Goal: Task Accomplishment & Management: Manage account settings

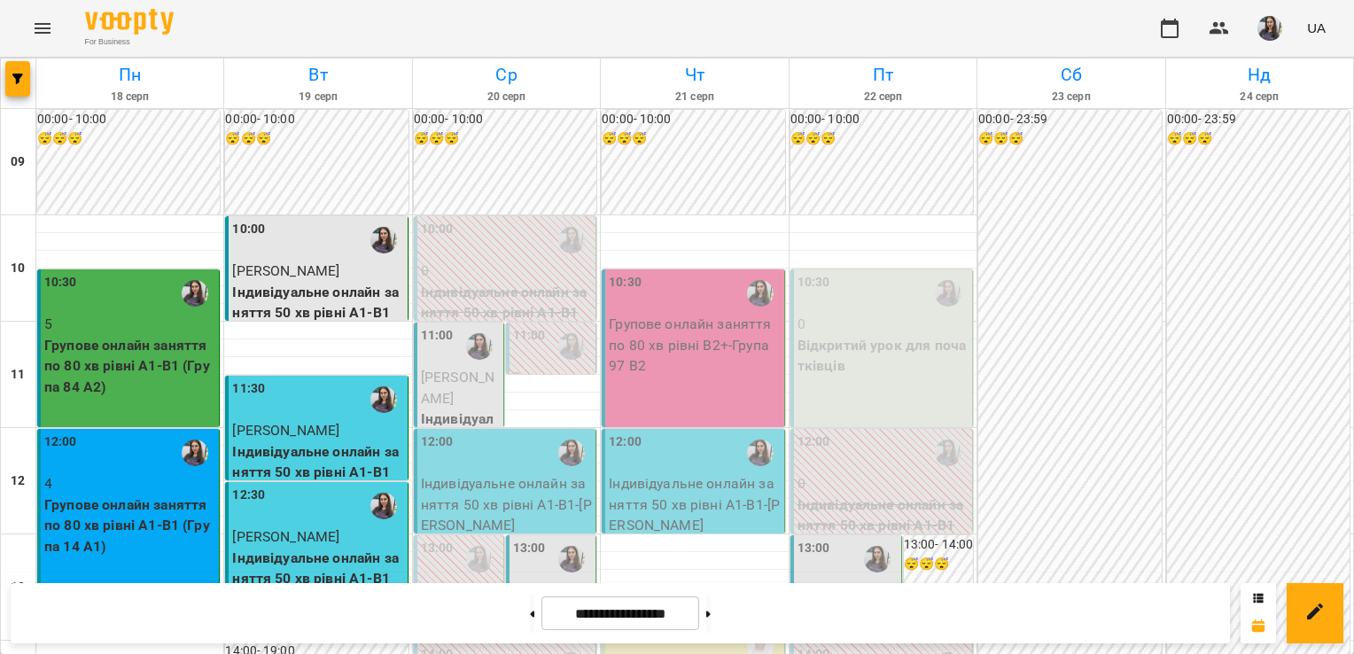
scroll to position [993, 0]
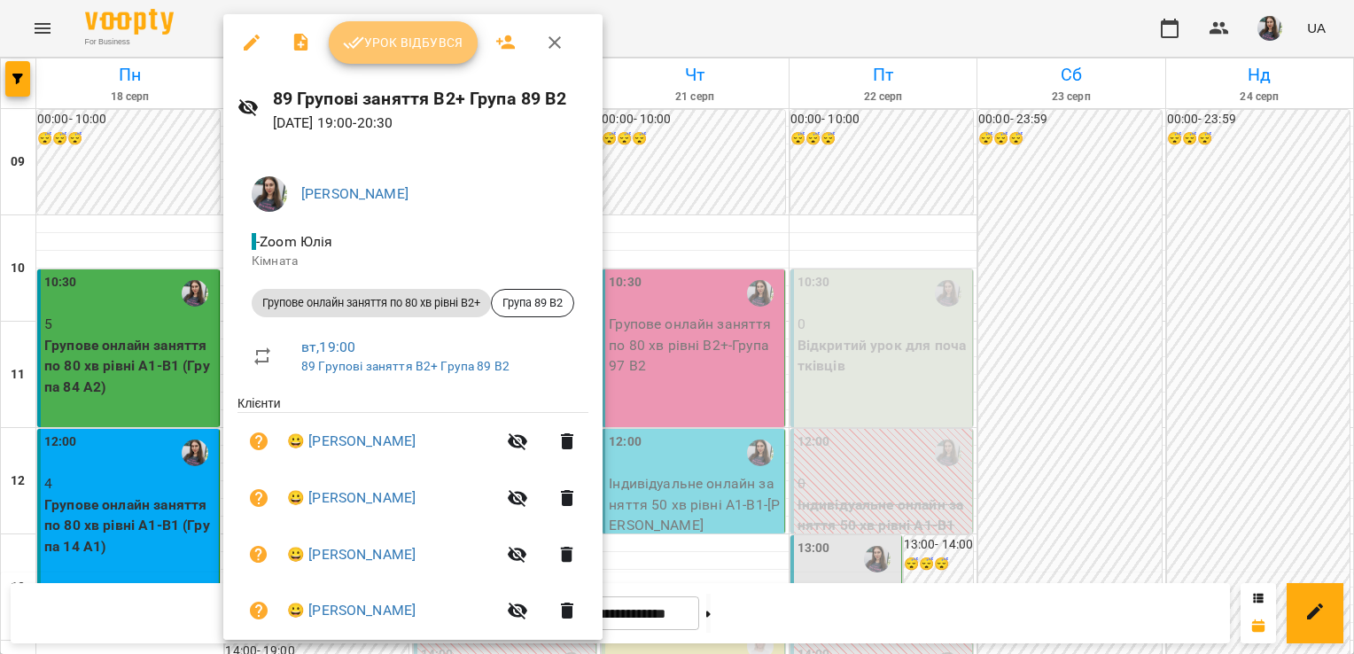
click at [397, 46] on span "Урок відбувся" at bounding box center [403, 42] width 121 height 21
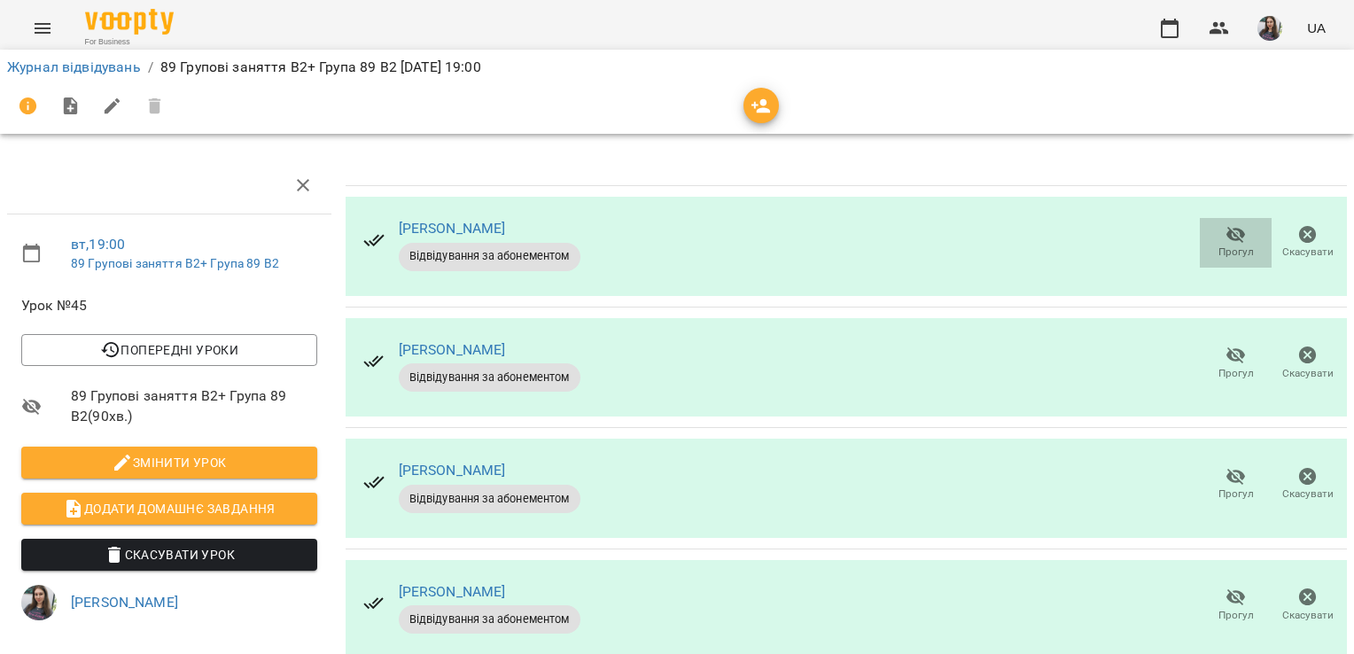
click at [1233, 234] on icon "button" at bounding box center [1236, 234] width 21 height 21
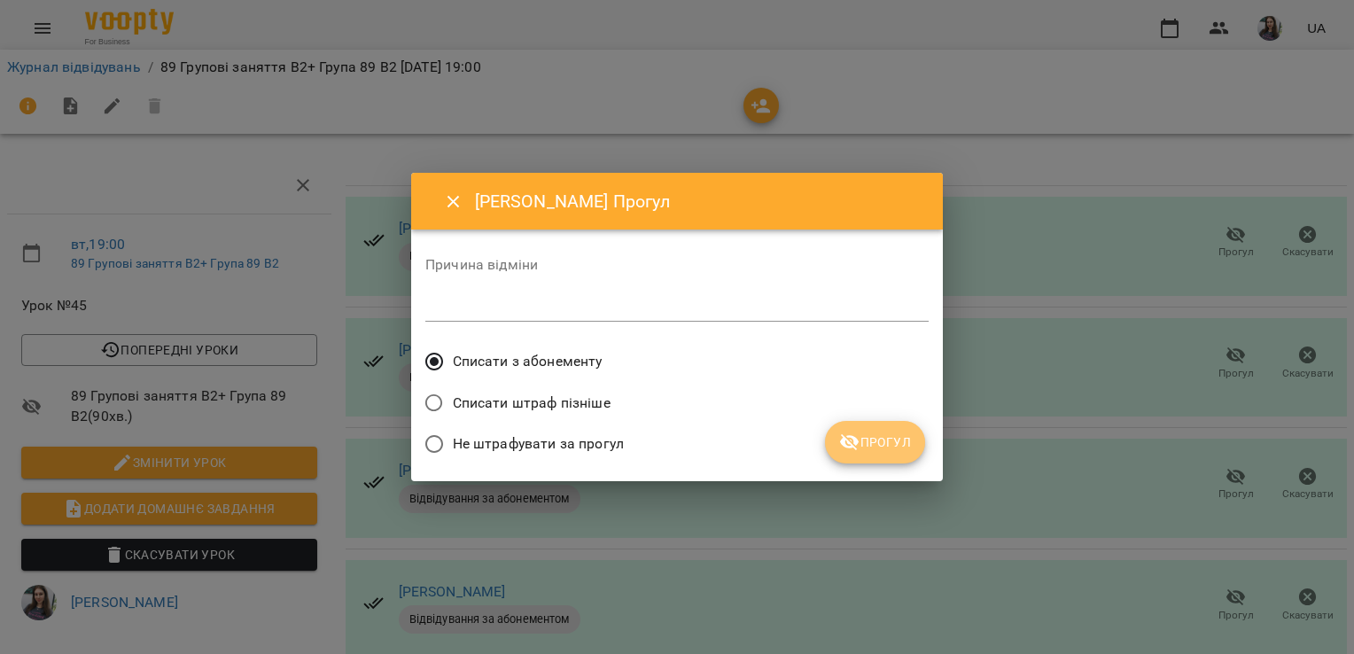
click at [920, 439] on button "Прогул" at bounding box center [875, 442] width 100 height 43
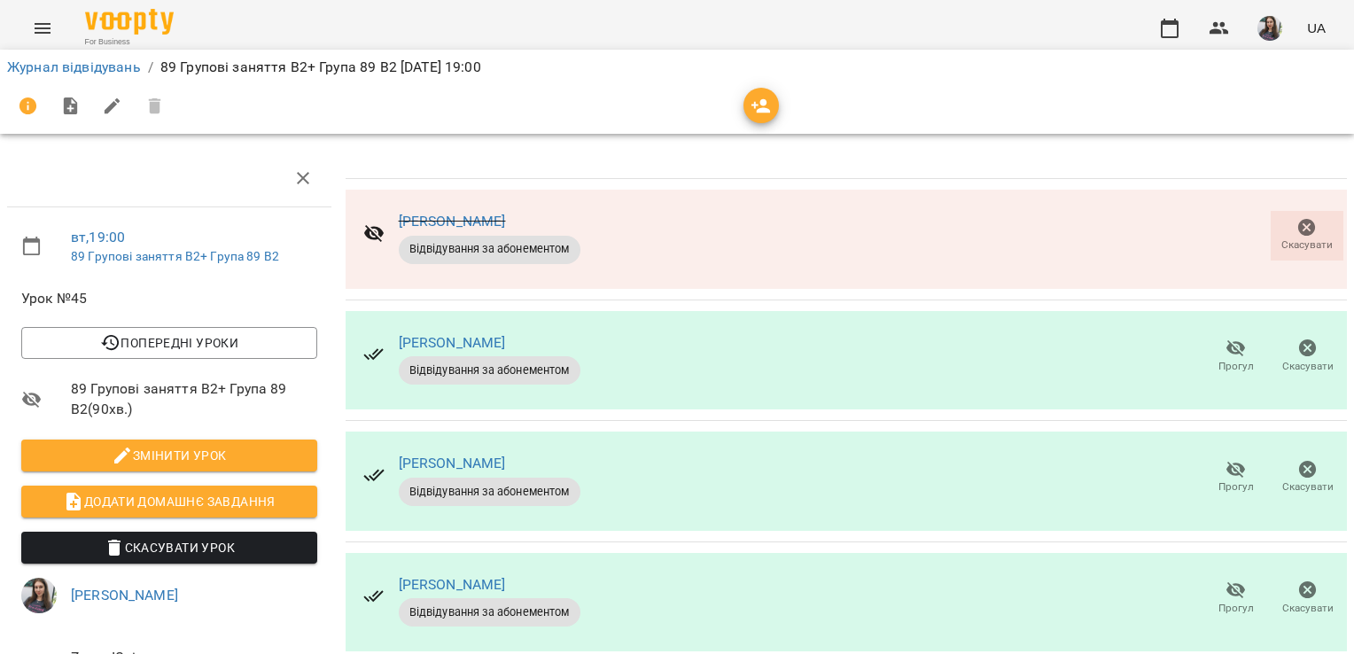
scroll to position [199, 0]
click at [1226, 459] on icon "button" at bounding box center [1236, 469] width 21 height 21
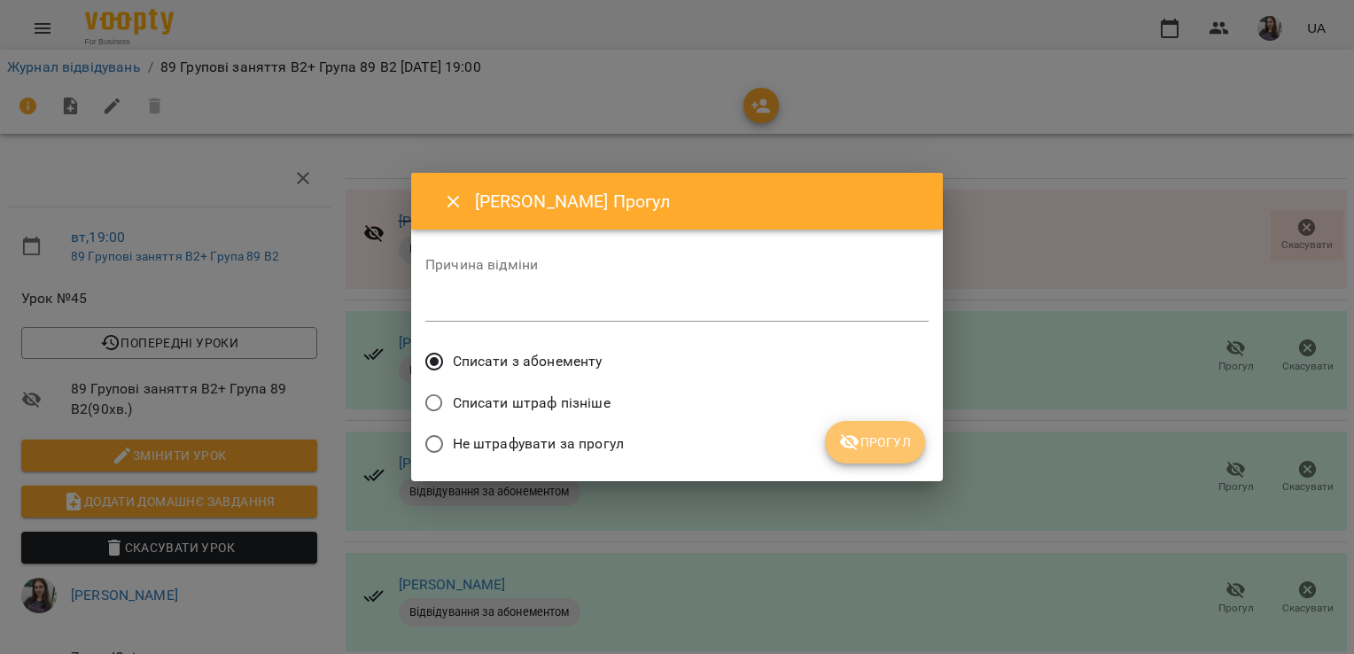
click at [894, 452] on span "Прогул" at bounding box center [875, 442] width 72 height 21
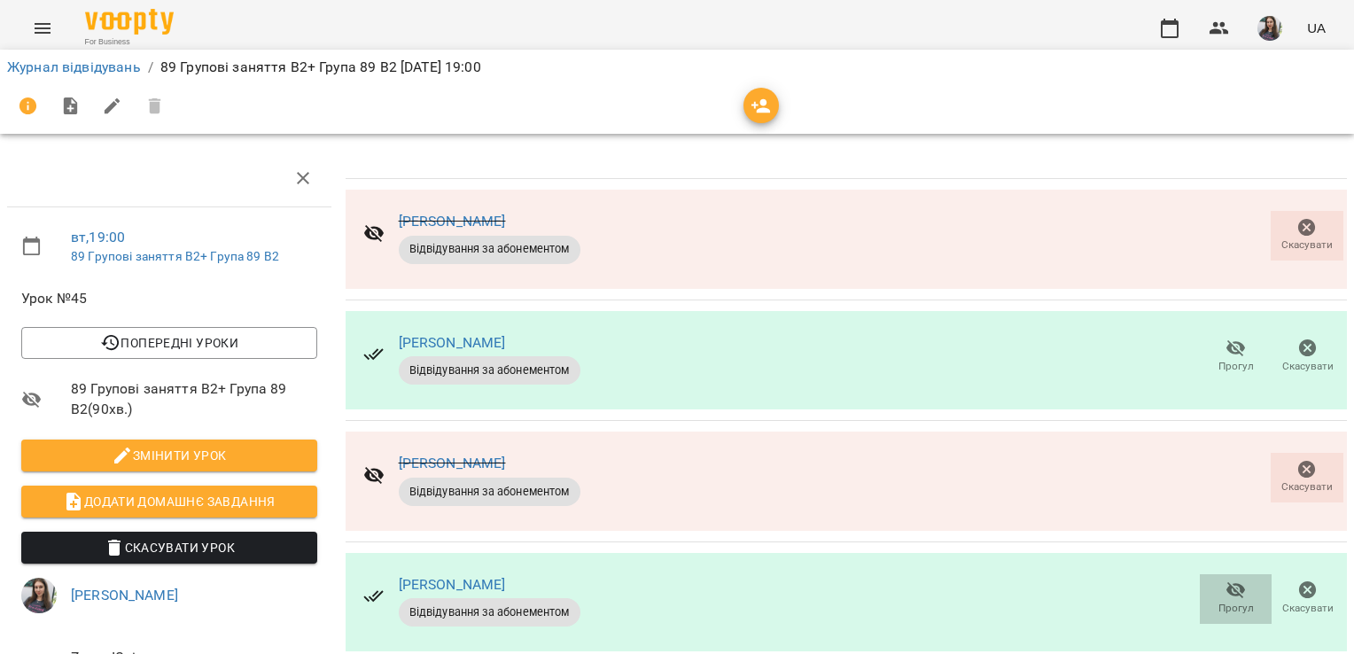
click at [1226, 580] on icon "button" at bounding box center [1236, 590] width 21 height 21
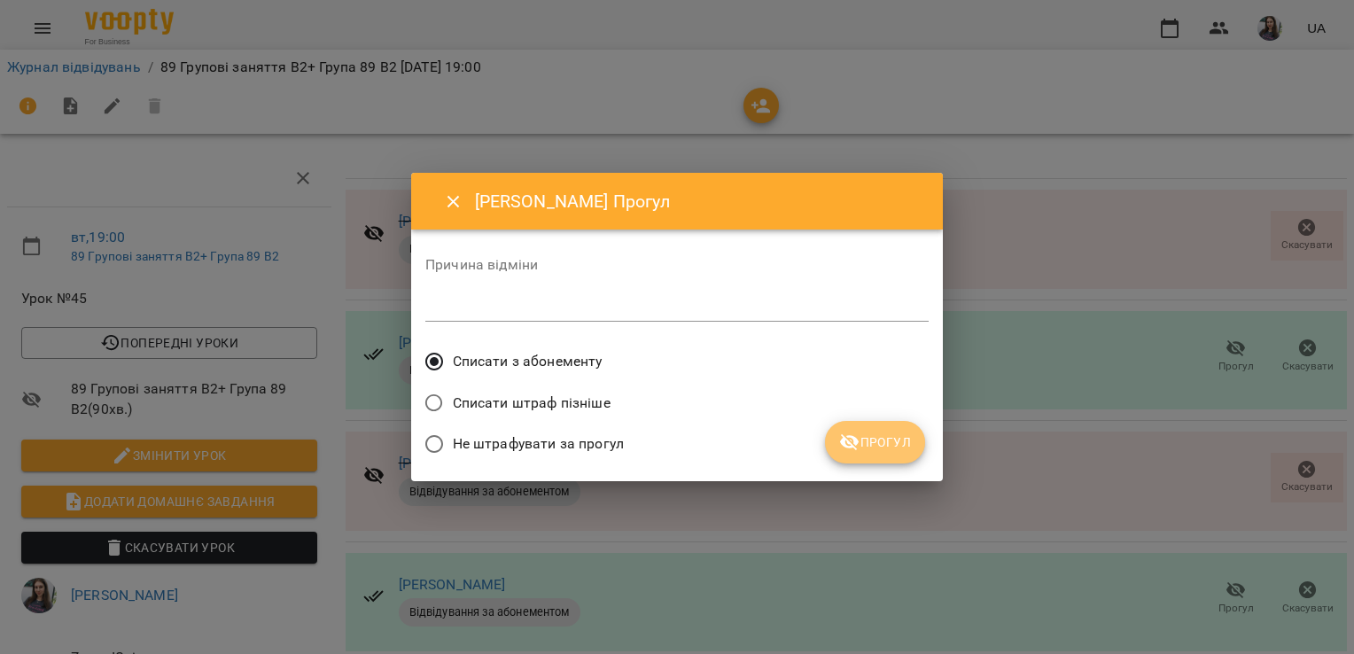
click at [891, 450] on span "Прогул" at bounding box center [875, 442] width 72 height 21
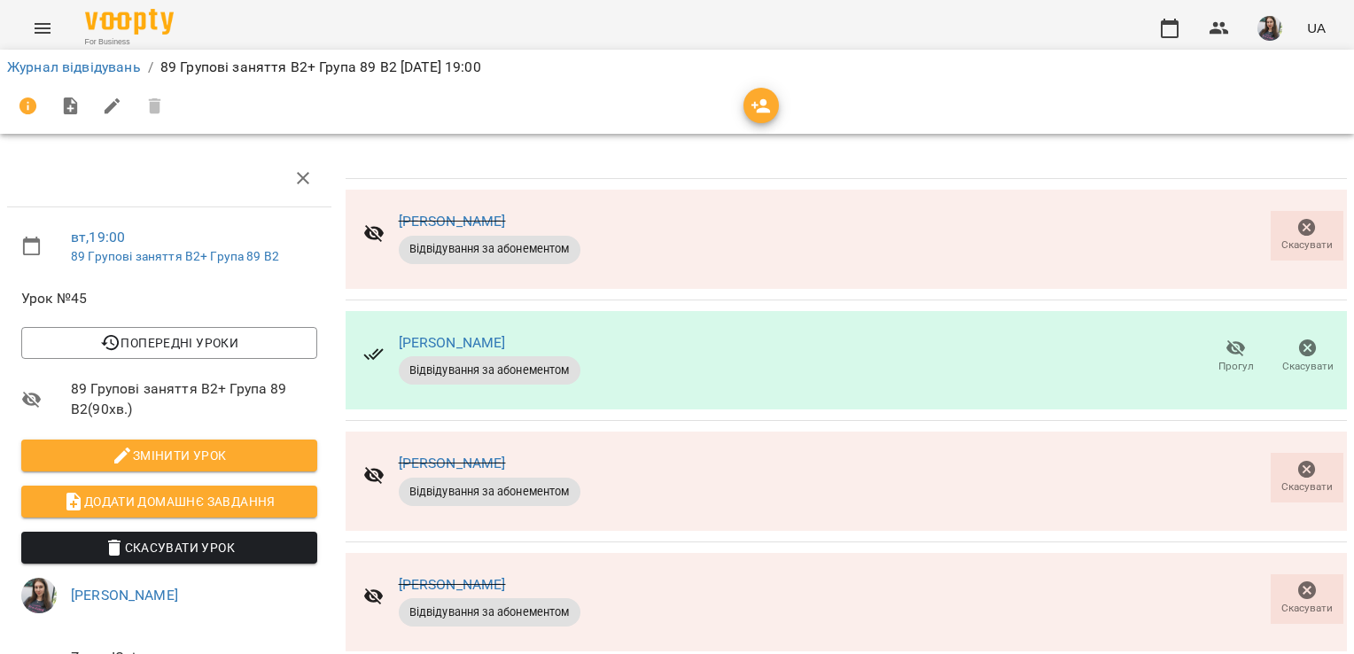
scroll to position [35, 0]
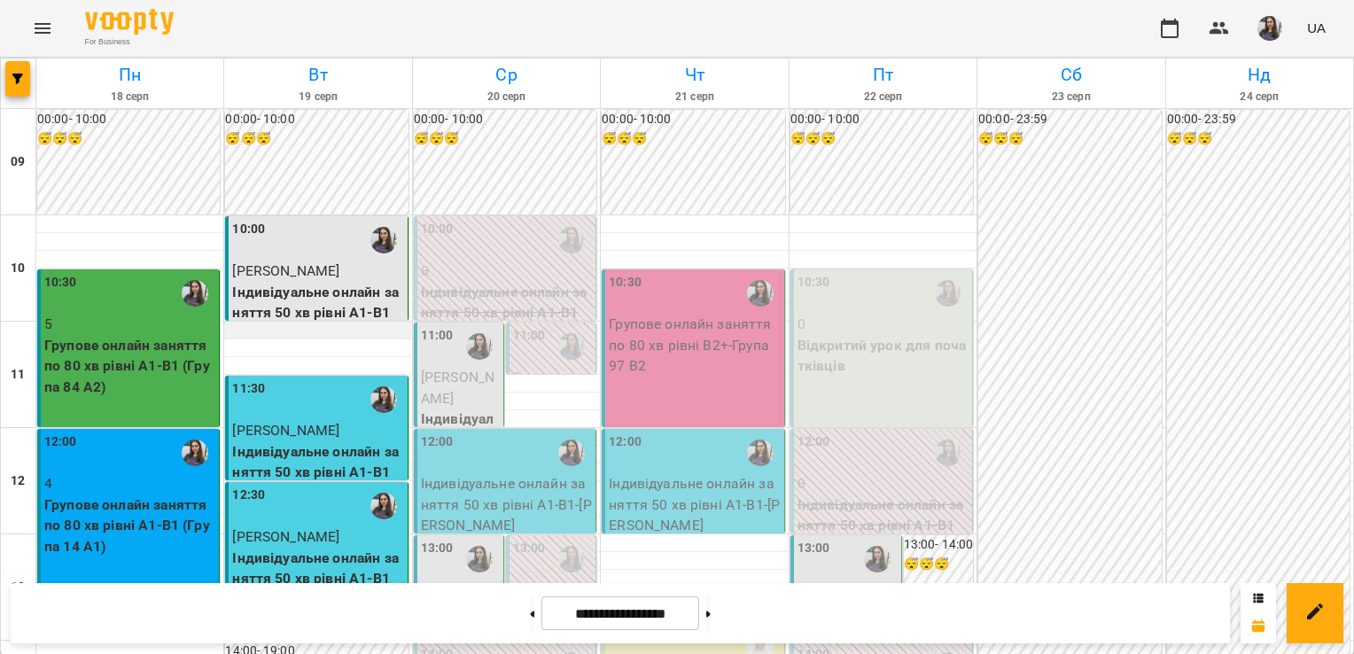
scroll to position [1023, 0]
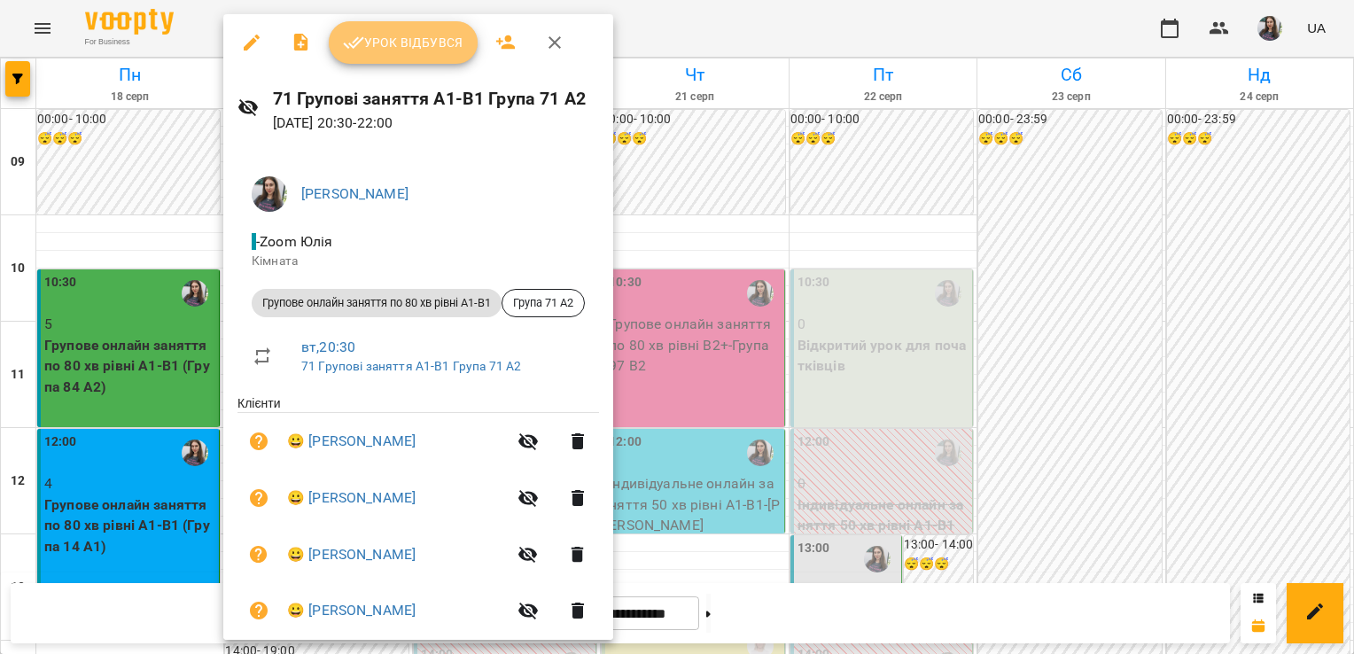
click at [375, 49] on span "Урок відбувся" at bounding box center [403, 42] width 121 height 21
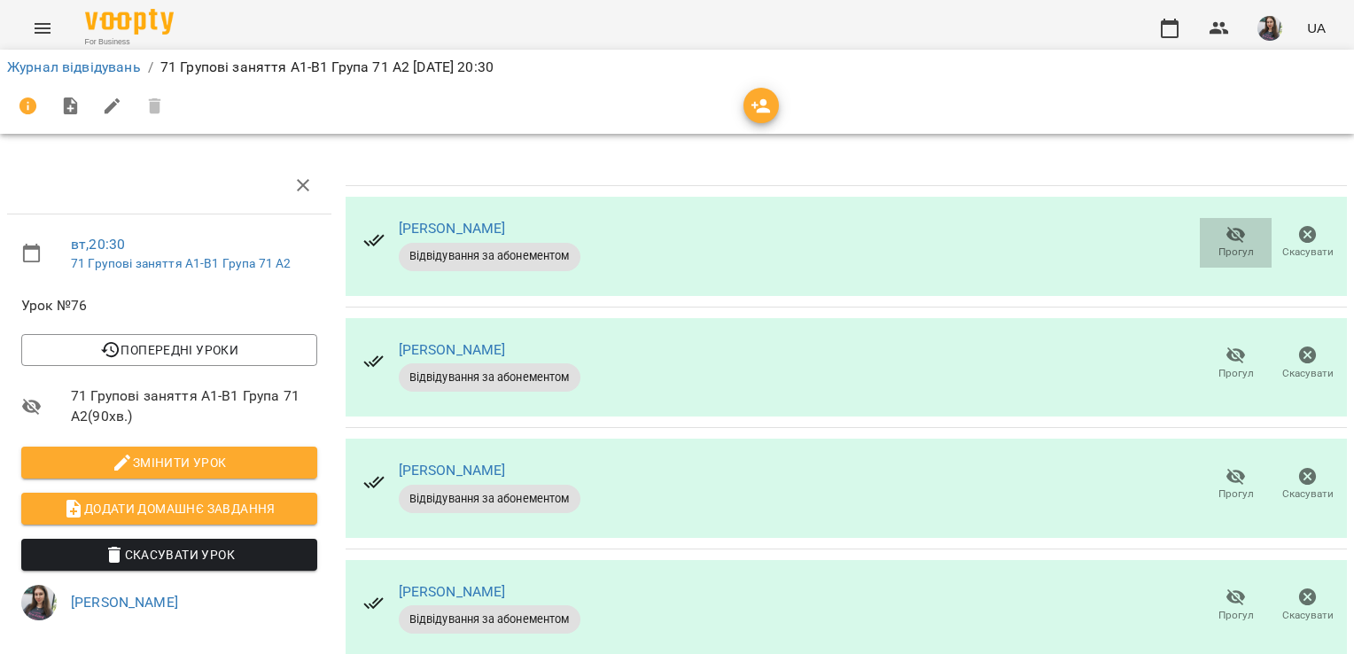
click at [1226, 241] on icon "button" at bounding box center [1236, 234] width 21 height 21
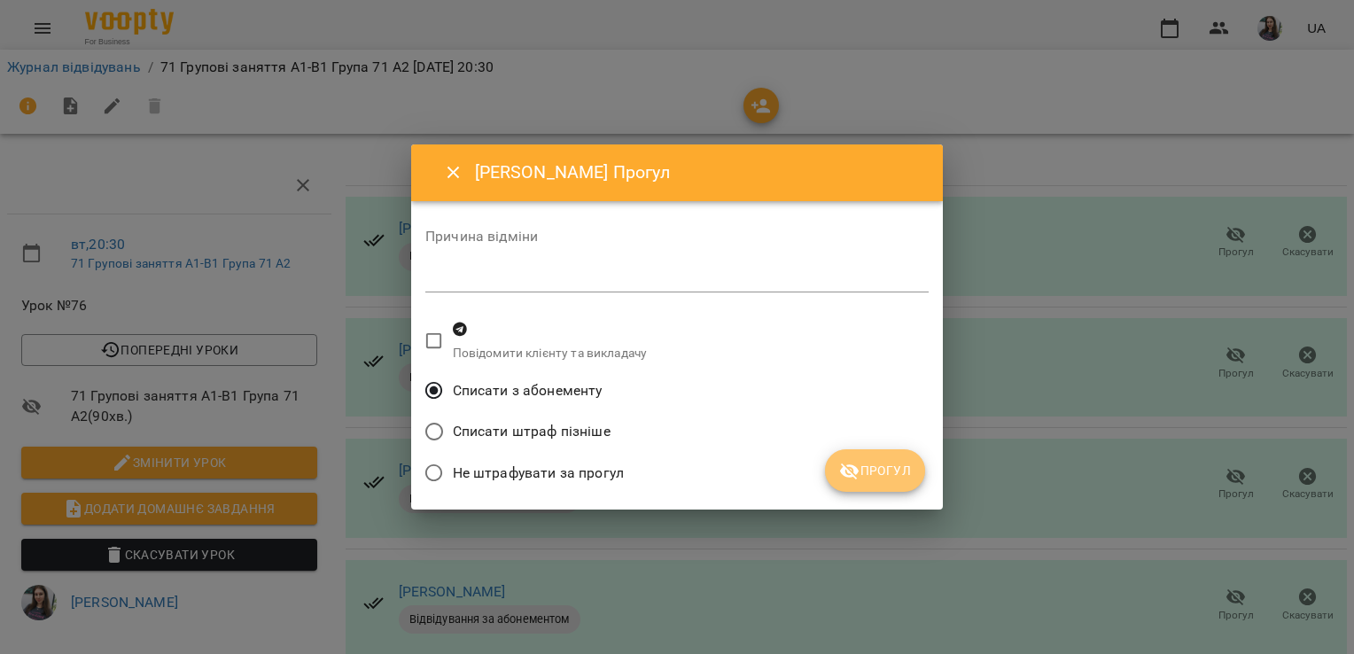
click at [907, 466] on span "Прогул" at bounding box center [875, 470] width 72 height 21
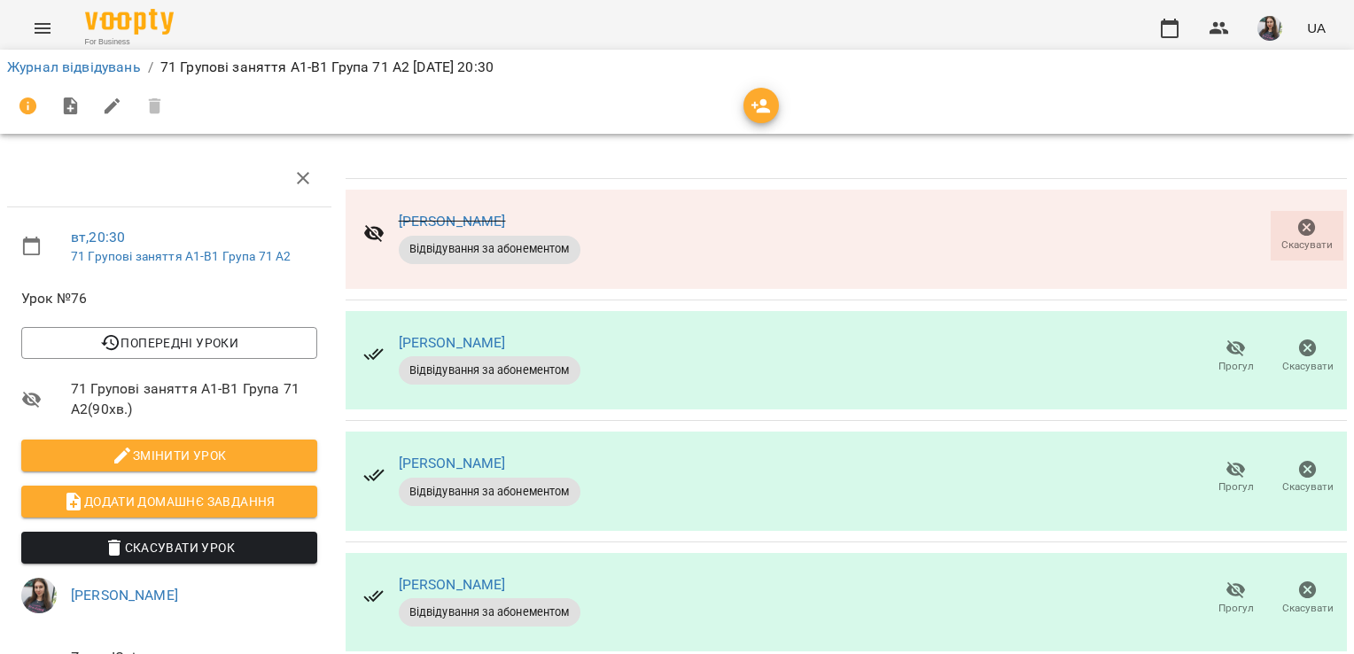
scroll to position [206, 0]
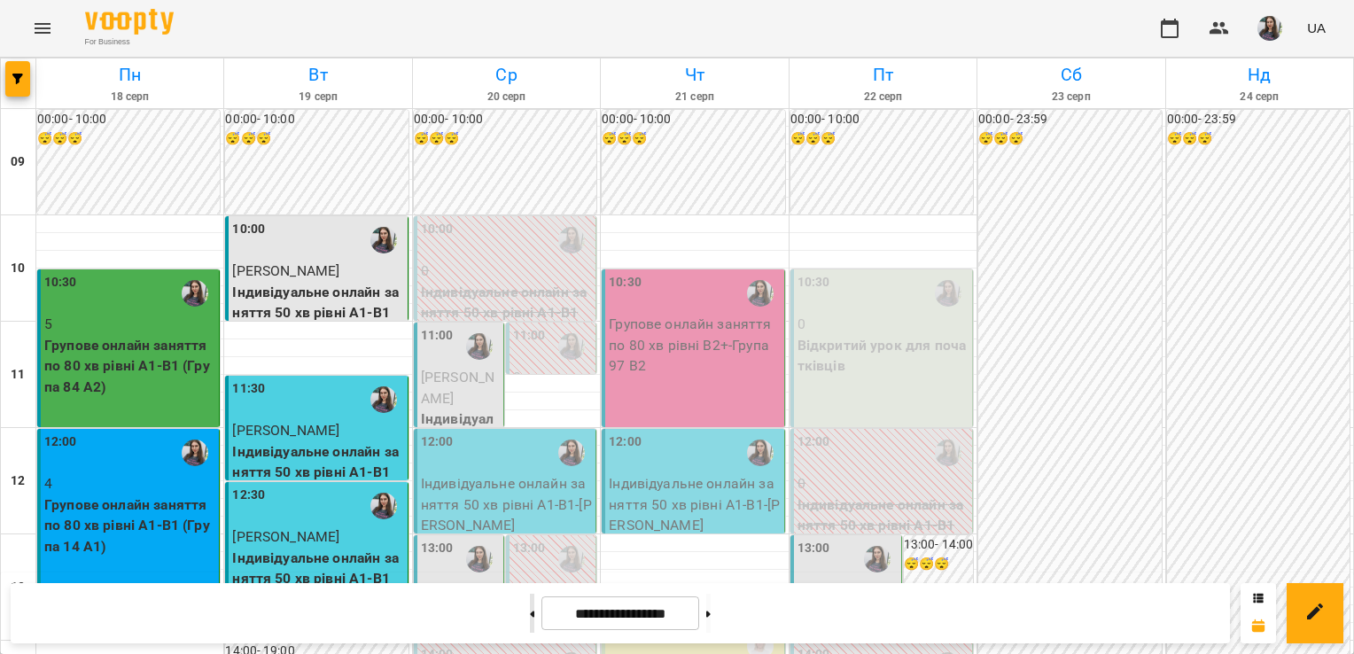
click at [530, 606] on button at bounding box center [532, 613] width 4 height 39
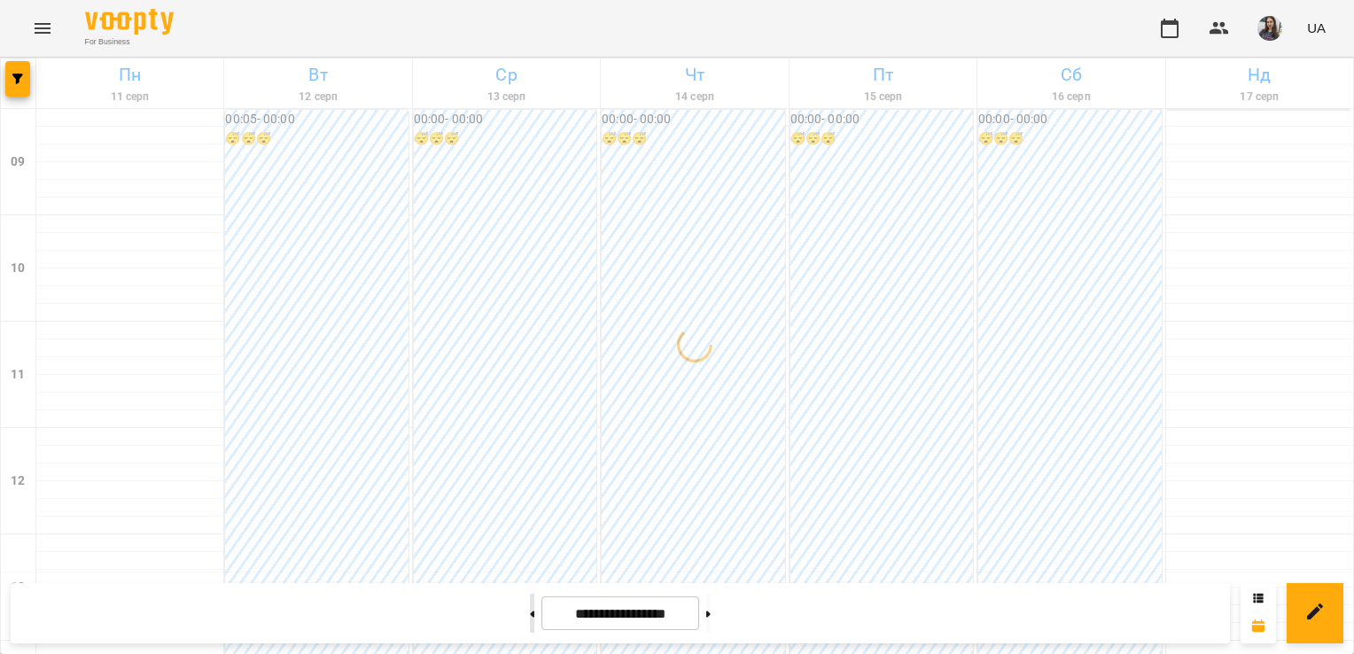
click at [530, 606] on button at bounding box center [532, 613] width 4 height 39
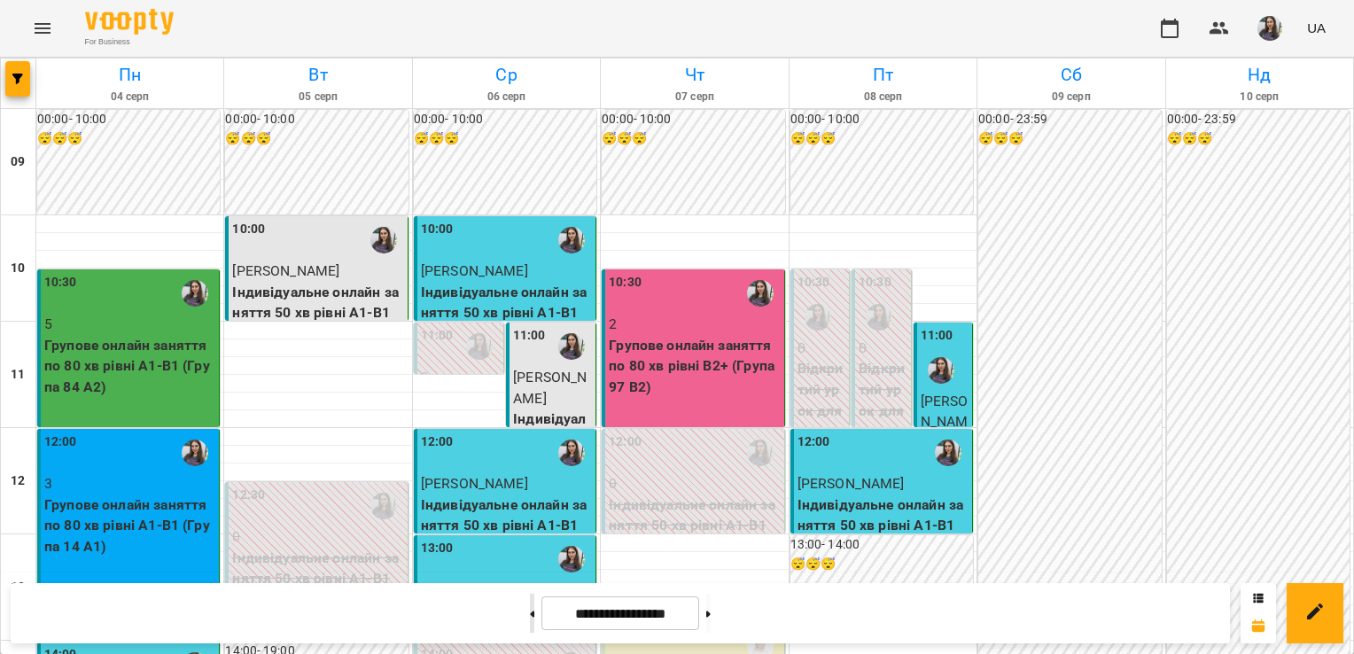
click at [530, 606] on button at bounding box center [532, 613] width 4 height 39
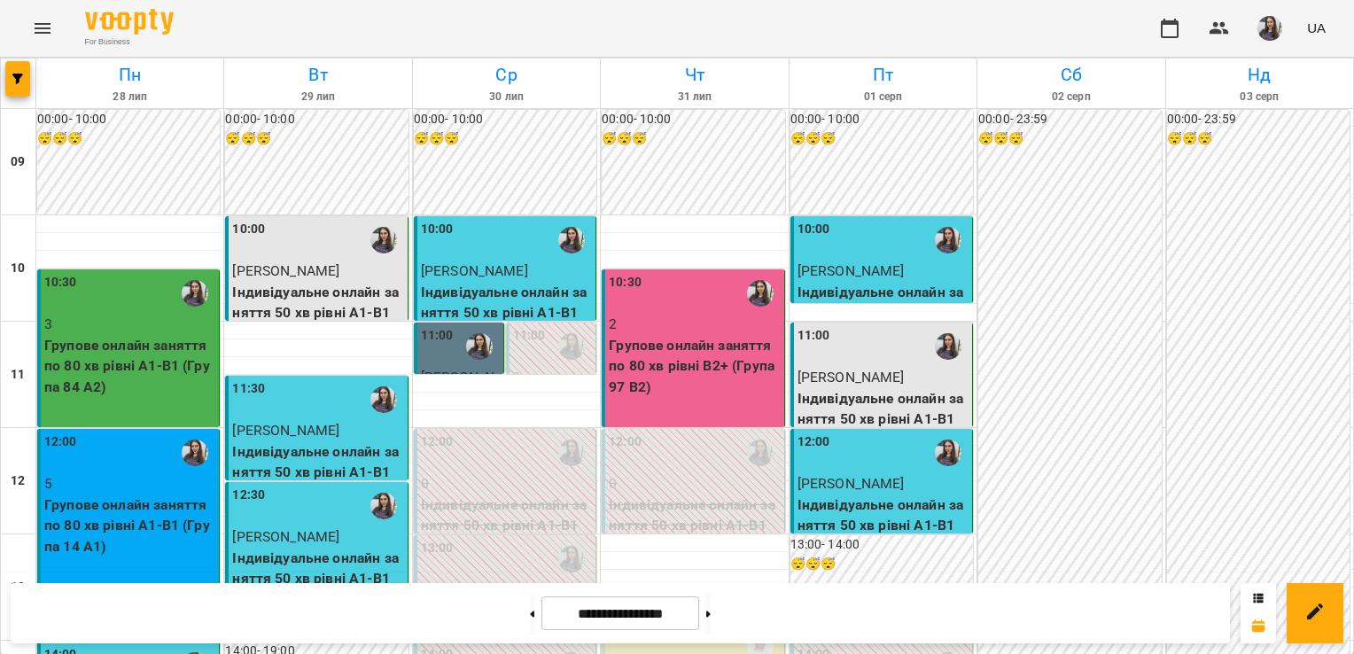
scroll to position [1023, 0]
click at [711, 613] on icon at bounding box center [708, 614] width 4 height 6
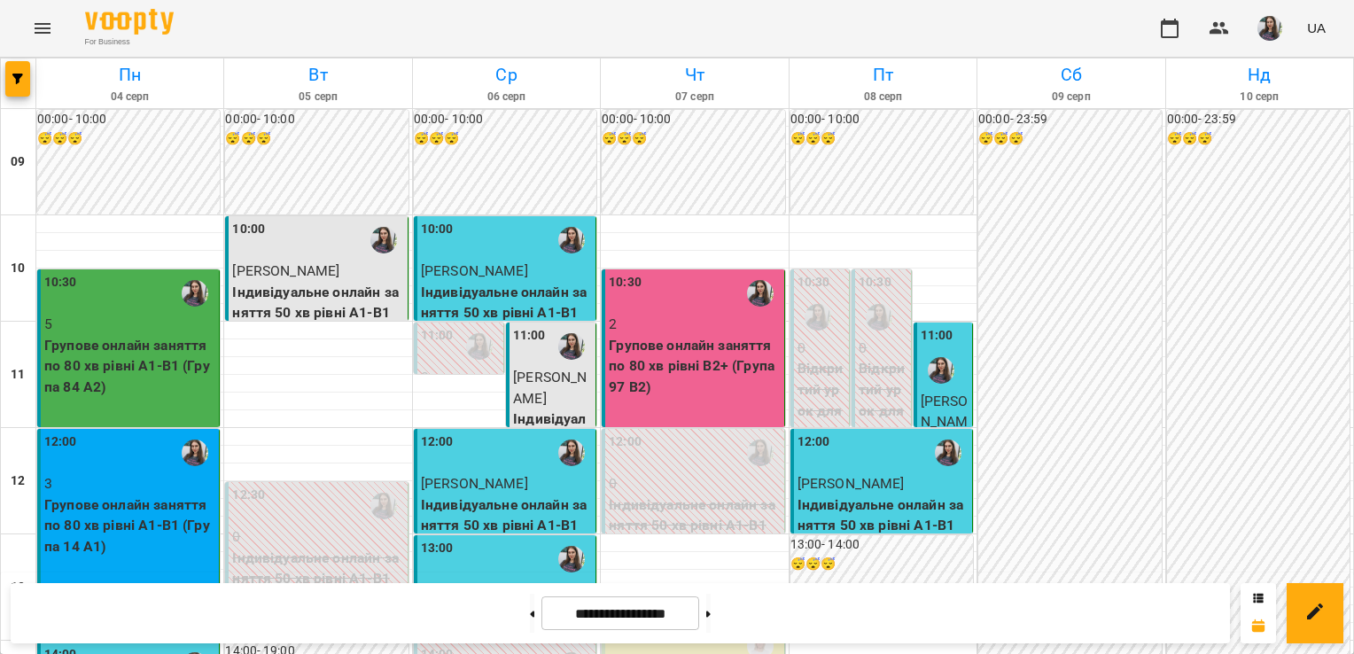
scroll to position [778, 0]
click at [711, 603] on button at bounding box center [708, 613] width 4 height 39
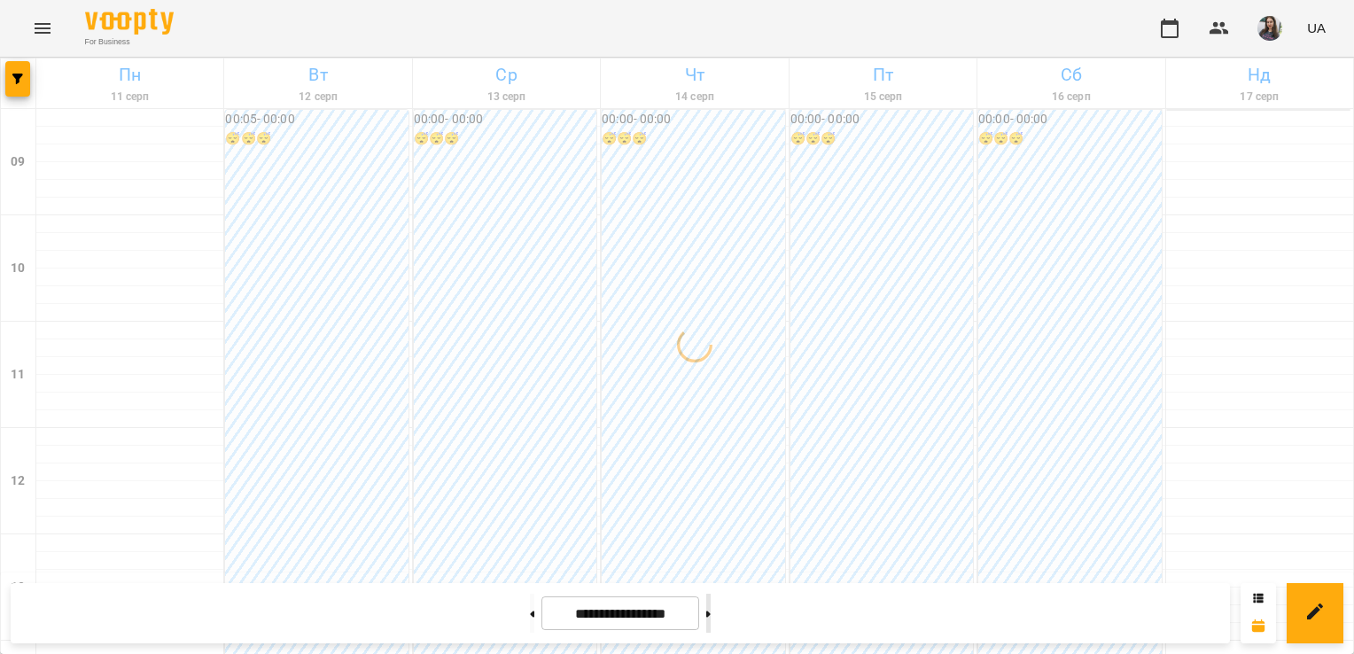
click at [711, 606] on button at bounding box center [708, 613] width 4 height 39
type input "**********"
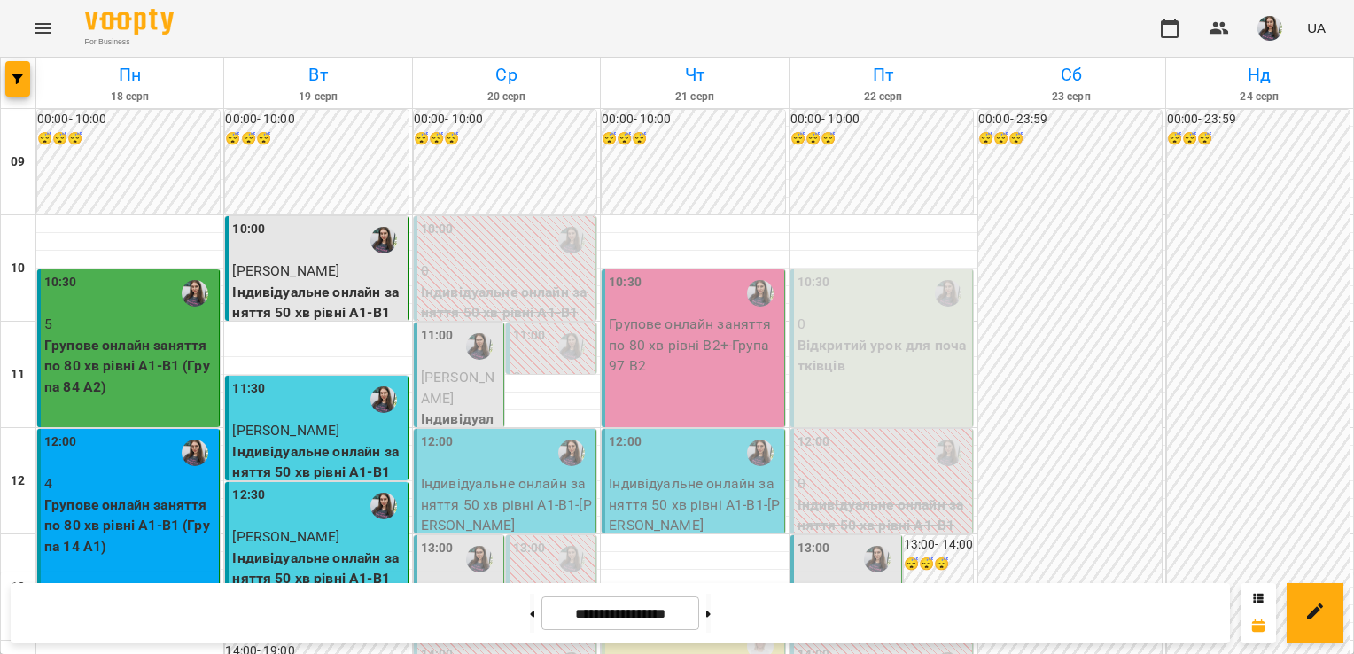
scroll to position [0, 0]
